Goal: Obtain resource: Download file/media

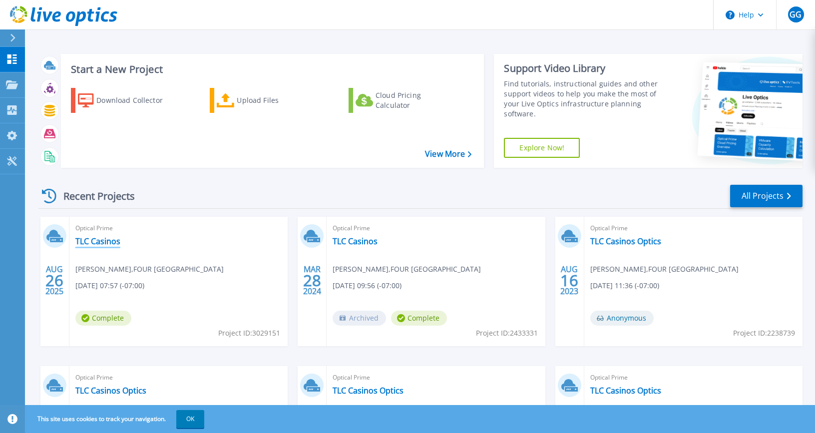
click at [103, 242] on link "TLC Casinos" at bounding box center [97, 241] width 45 height 10
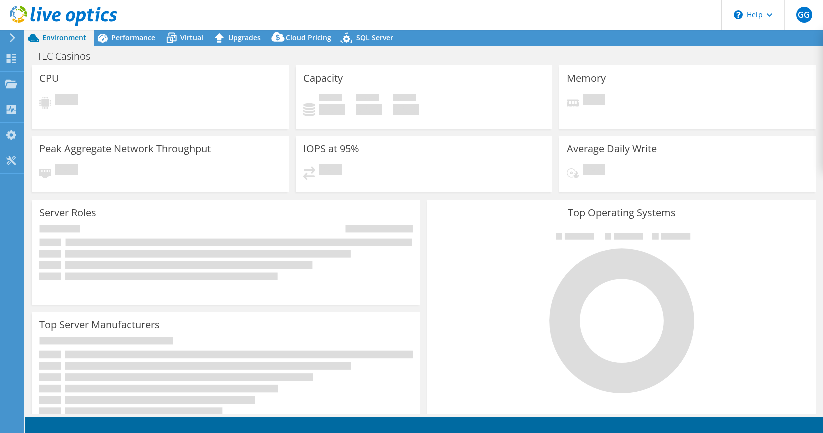
select select "USD"
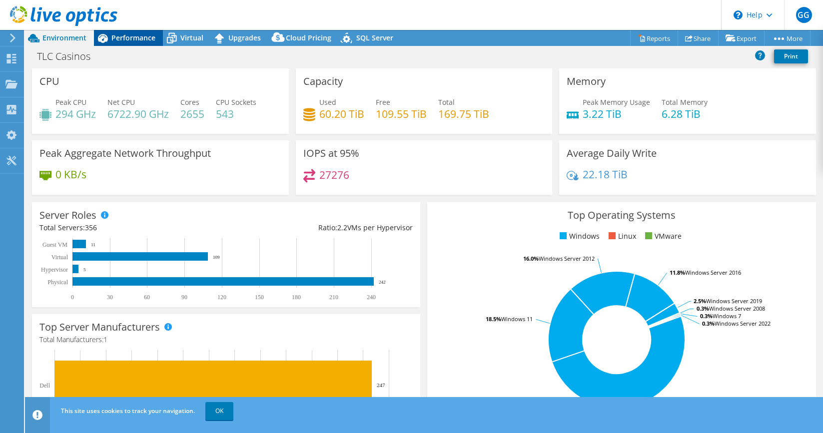
click at [108, 39] on icon at bounding box center [102, 37] width 17 height 17
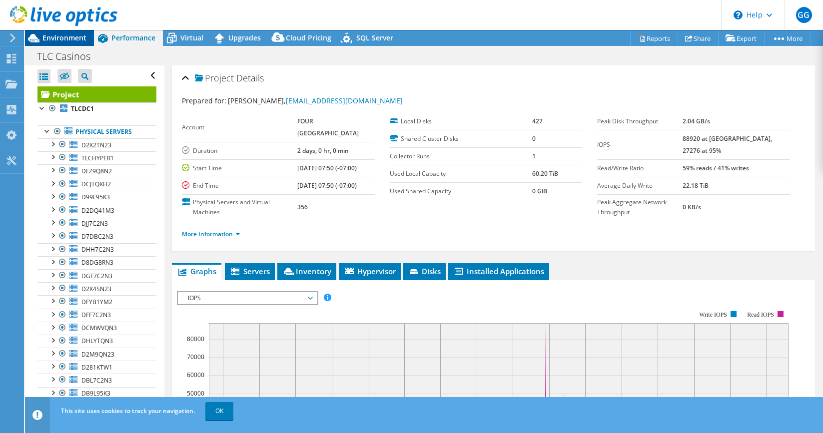
click at [51, 37] on span "Environment" at bounding box center [64, 37] width 44 height 9
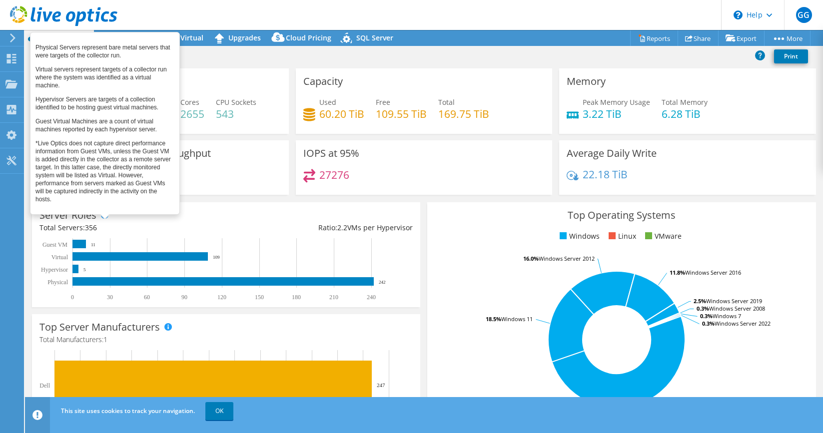
click at [104, 215] on span at bounding box center [104, 214] width 7 height 7
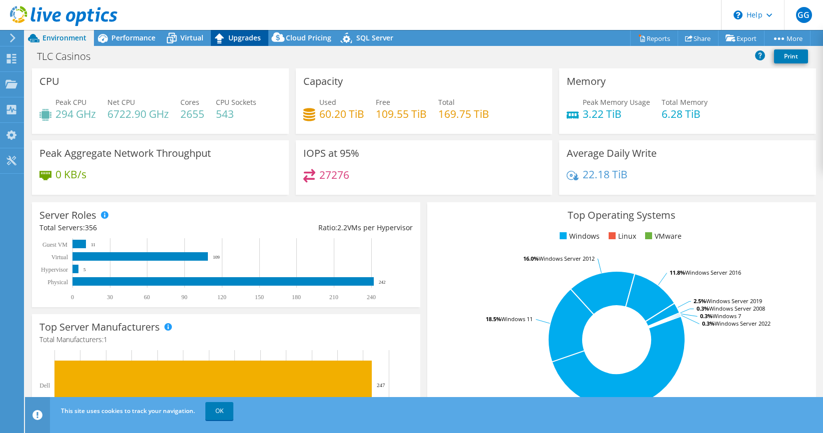
click at [221, 36] on icon at bounding box center [219, 38] width 9 height 10
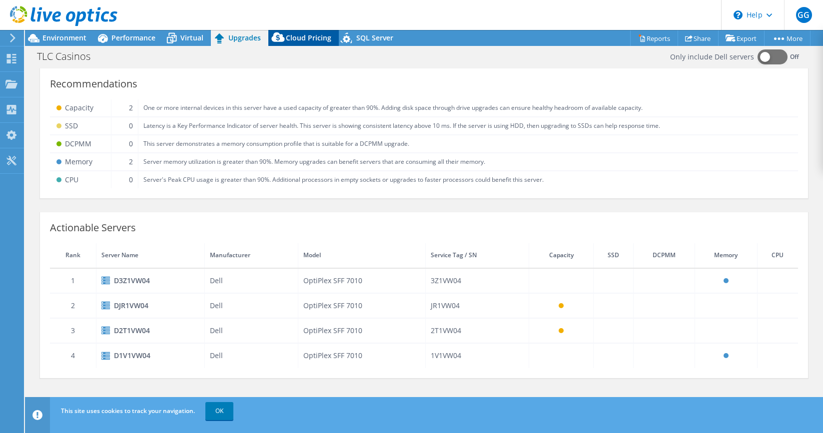
click at [296, 40] on span "Cloud Pricing" at bounding box center [308, 37] width 45 height 9
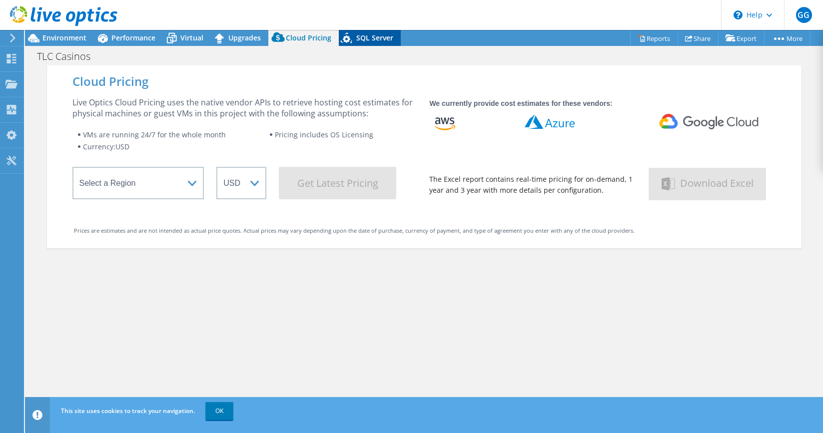
click at [344, 35] on icon at bounding box center [347, 39] width 17 height 20
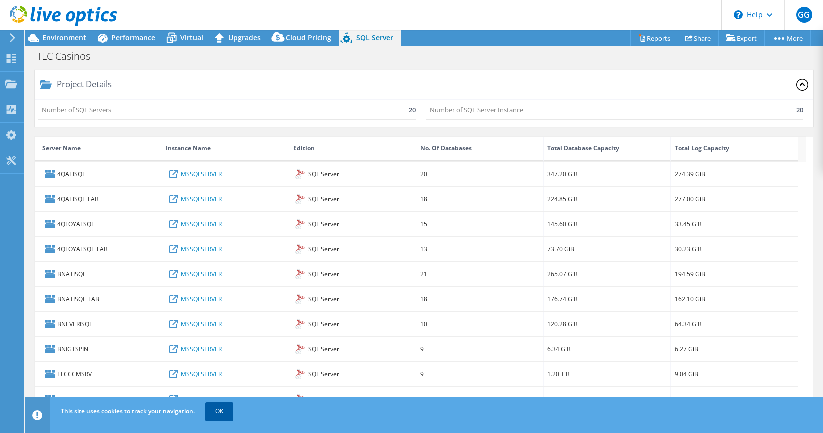
click at [214, 412] on link "OK" at bounding box center [219, 411] width 28 height 18
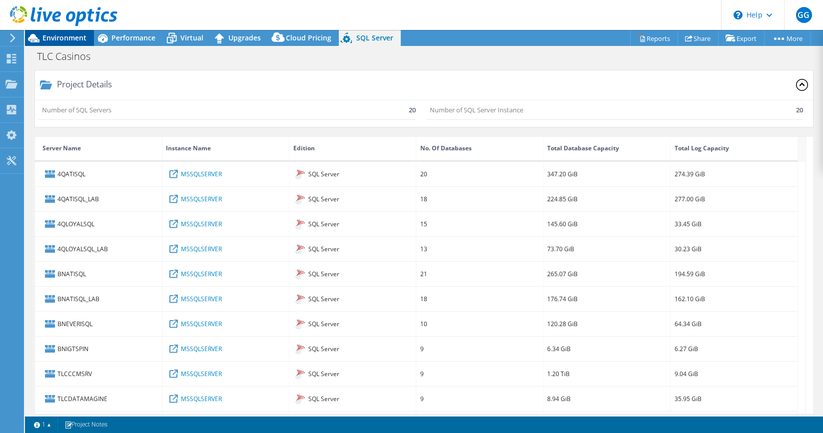
click at [72, 35] on span "Environment" at bounding box center [64, 37] width 44 height 9
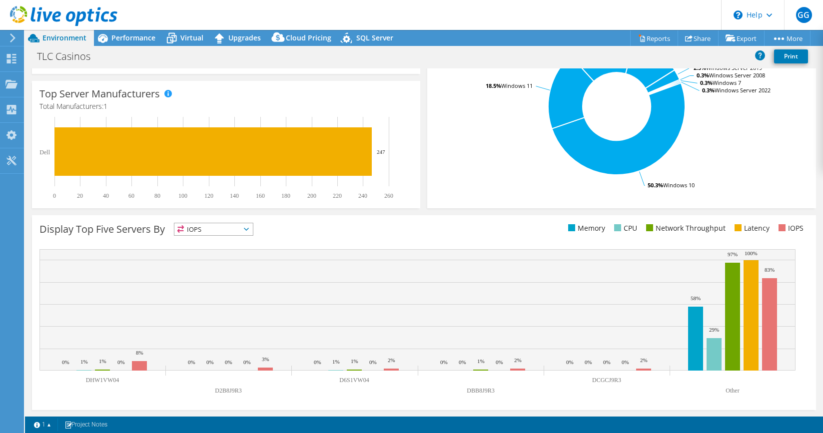
scroll to position [234, 0]
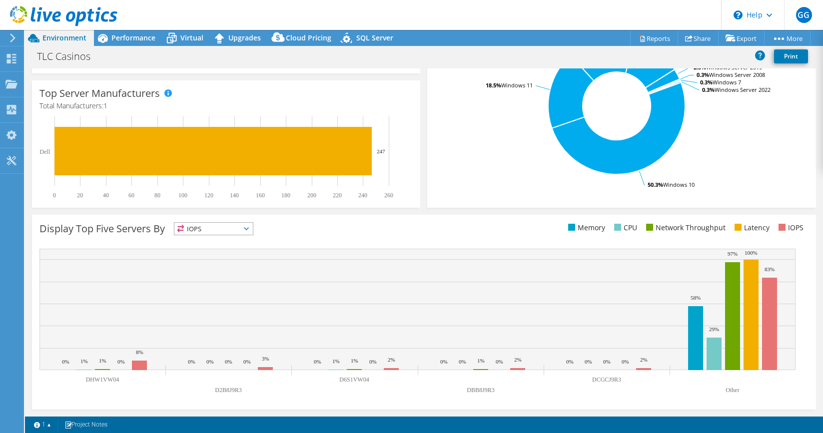
click at [242, 232] on span "IOPS" at bounding box center [213, 229] width 78 height 12
click at [299, 228] on div "Display Top Five Servers By IOPS IOPS" at bounding box center [231, 230] width 384 height 16
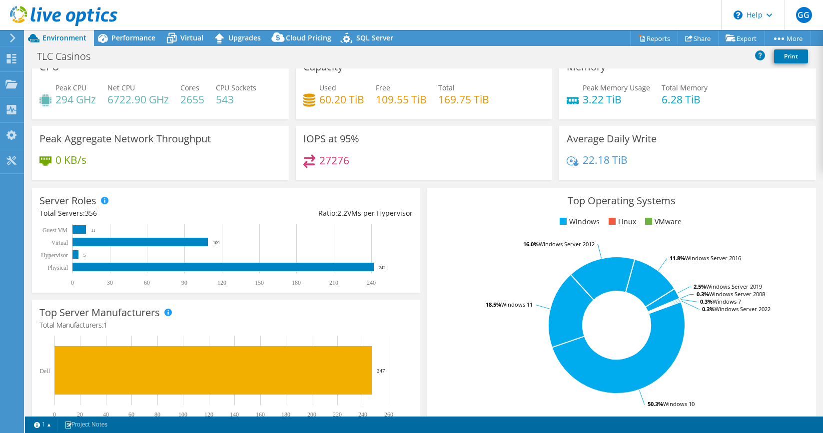
scroll to position [0, 0]
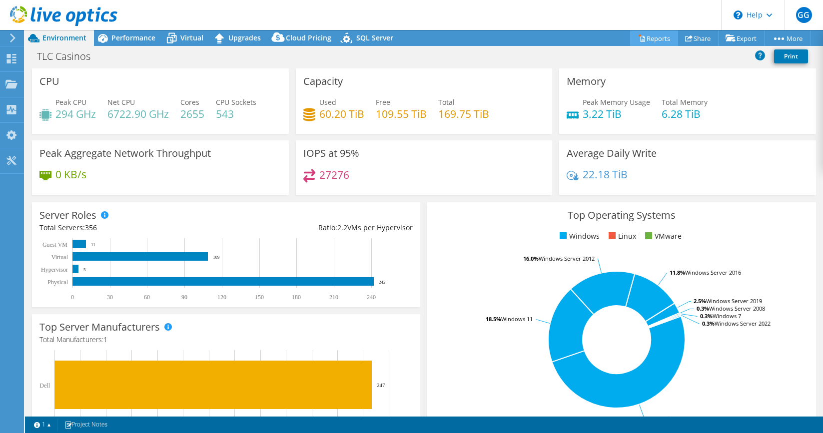
click at [642, 36] on link "Reports" at bounding box center [654, 37] width 48 height 15
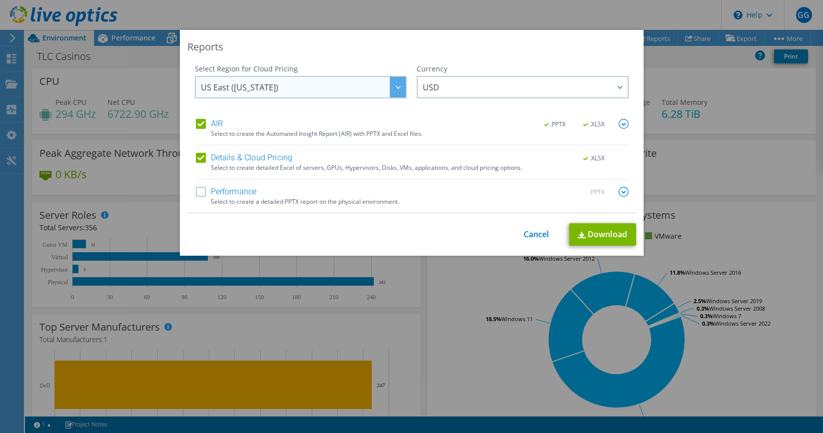
click at [395, 91] on div at bounding box center [398, 87] width 16 height 20
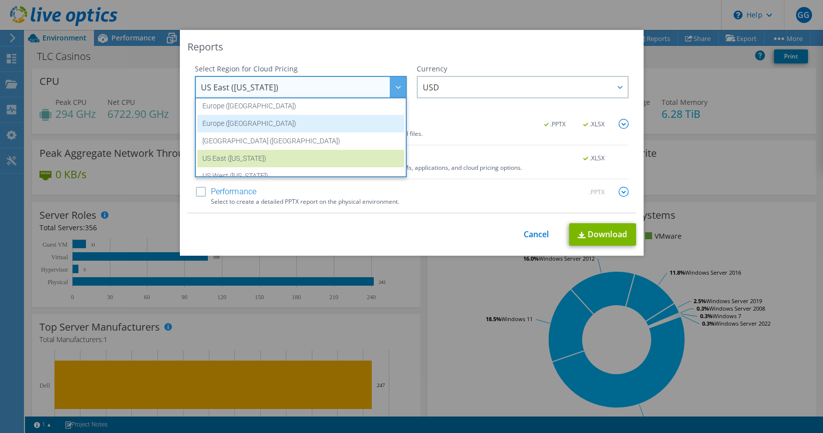
scroll to position [135, 0]
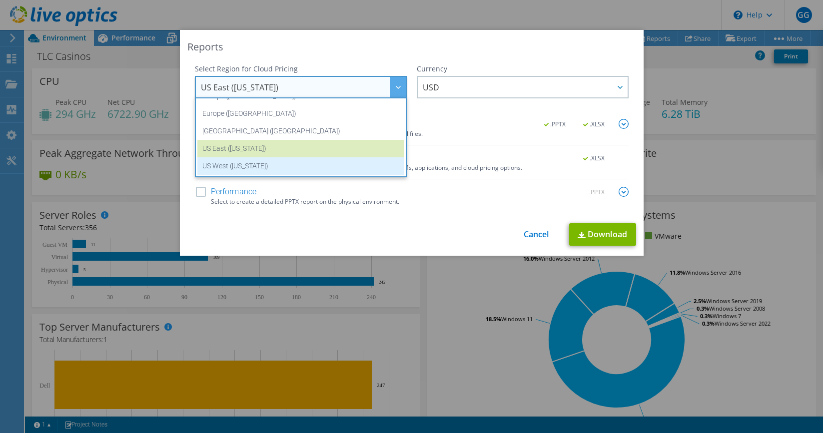
click at [361, 160] on li "US West ([US_STATE])" at bounding box center [300, 165] width 207 height 17
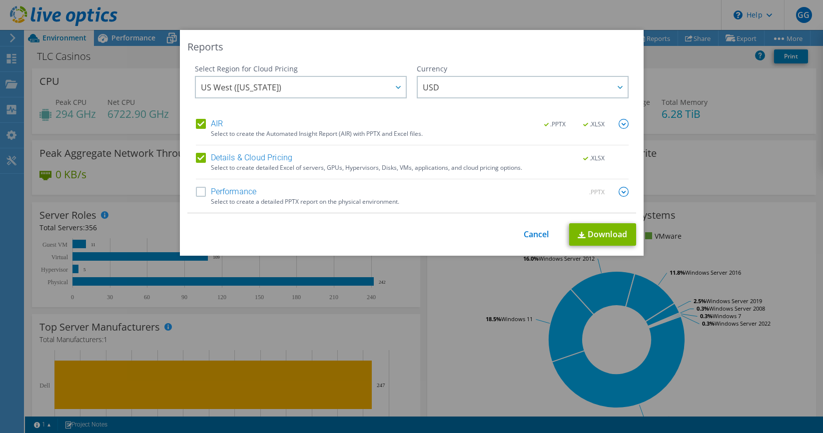
click at [199, 195] on label "Performance" at bounding box center [226, 192] width 61 height 10
click at [0, 0] on input "Performance" at bounding box center [0, 0] width 0 height 0
click at [588, 226] on link "Download" at bounding box center [602, 234] width 67 height 22
click at [518, 40] on div "Reports" at bounding box center [411, 47] width 449 height 14
click at [531, 234] on link "Cancel" at bounding box center [536, 234] width 25 height 9
